Goal: Find specific page/section: Find specific page/section

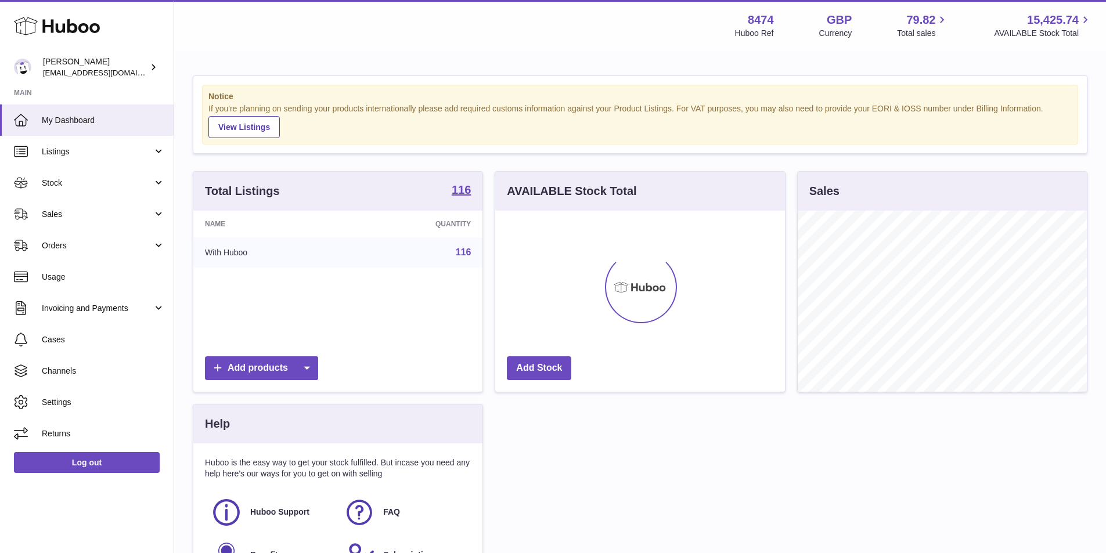
scroll to position [181, 290]
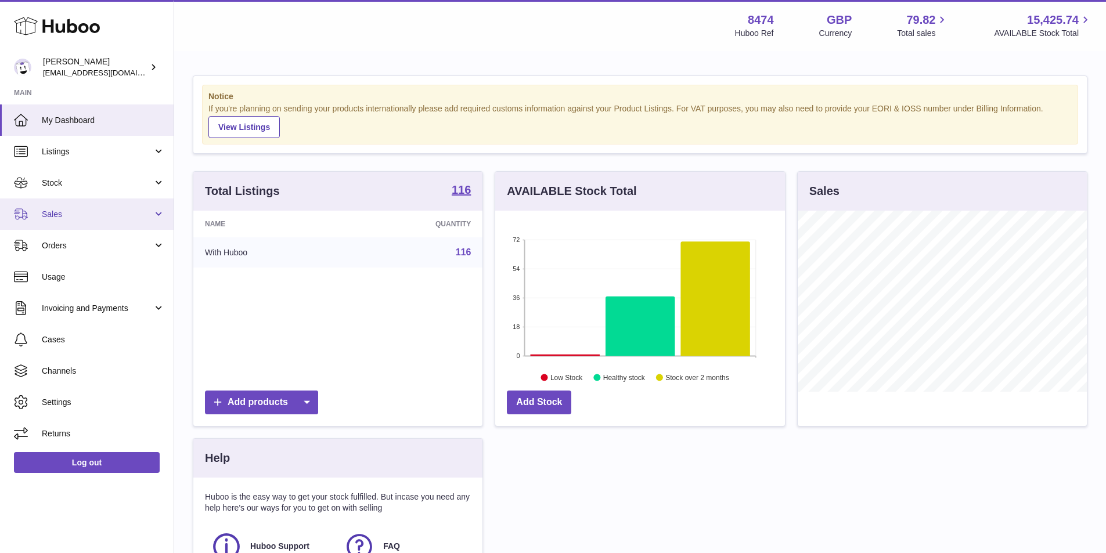
click at [72, 210] on span "Sales" at bounding box center [97, 214] width 111 height 11
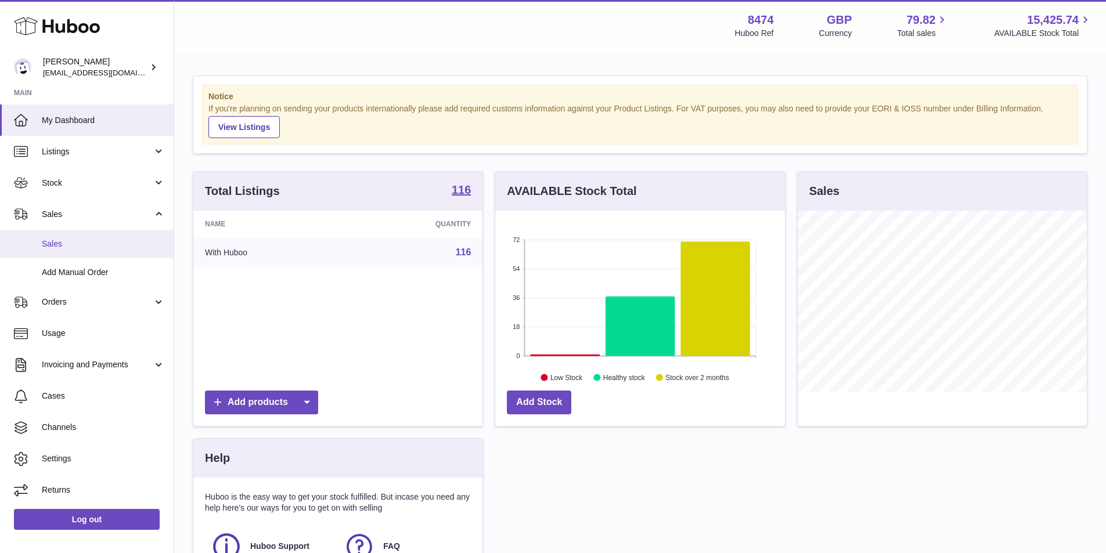
click at [74, 243] on span "Sales" at bounding box center [103, 244] width 123 height 11
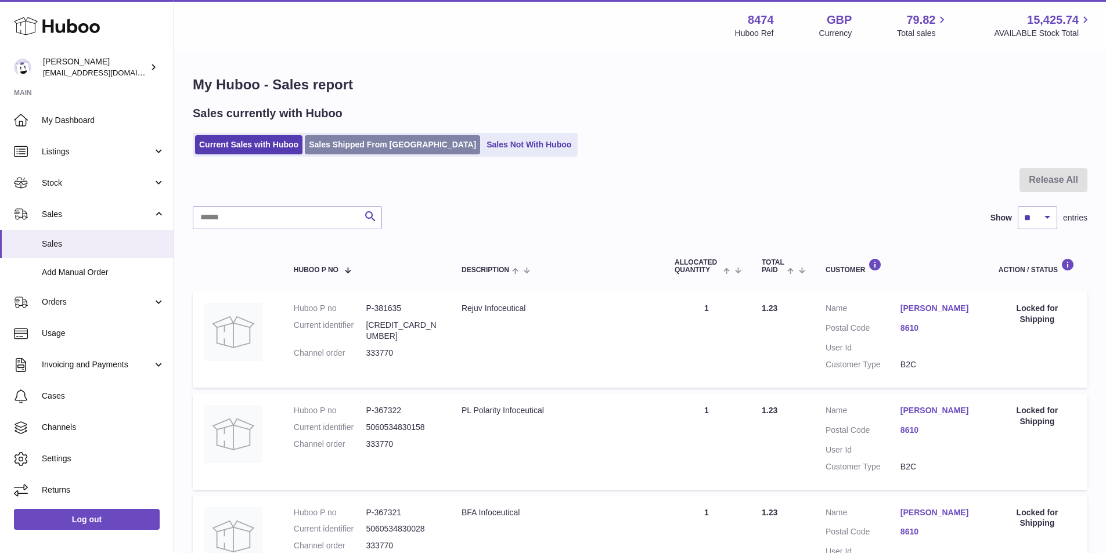
click at [363, 150] on link "Sales Shipped From [GEOGRAPHIC_DATA]" at bounding box center [392, 144] width 175 height 19
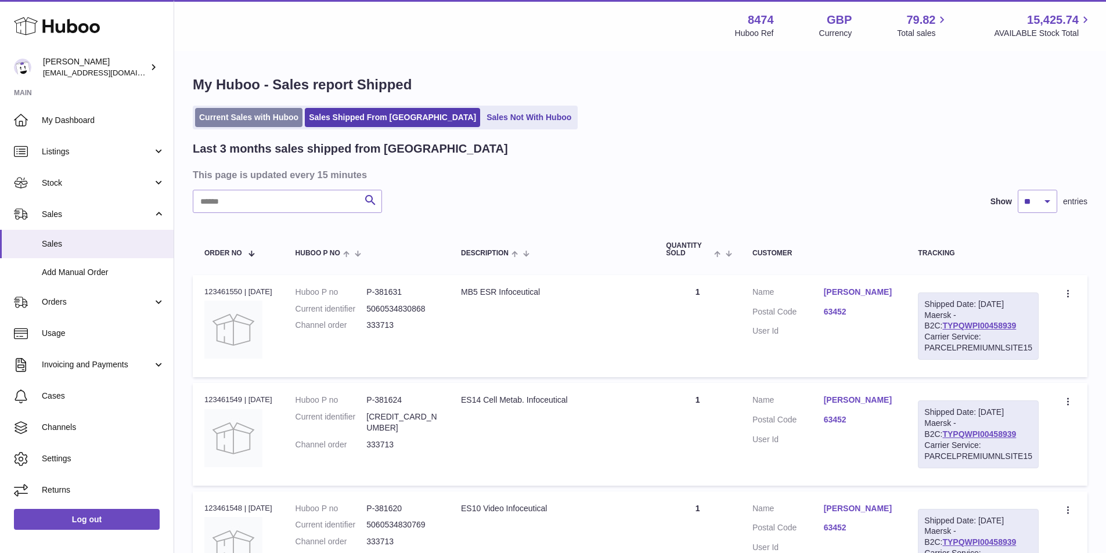
click at [252, 122] on link "Current Sales with Huboo" at bounding box center [248, 117] width 107 height 19
